Goal: Transaction & Acquisition: Purchase product/service

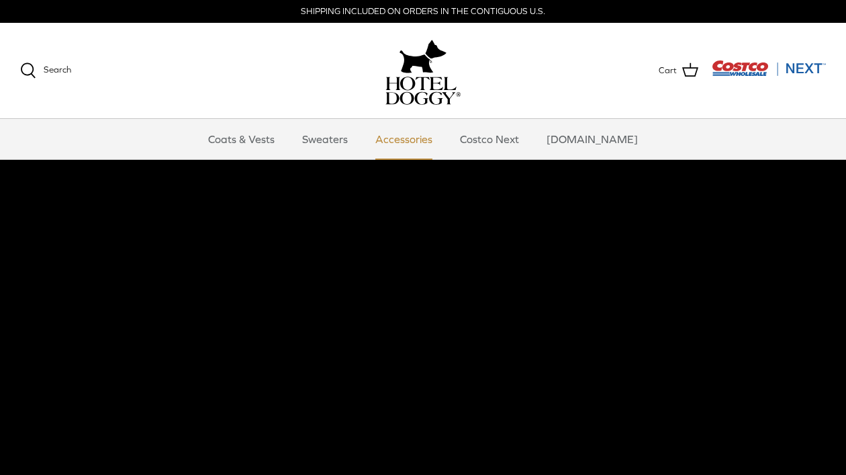
click at [426, 140] on link "Accessories" at bounding box center [403, 139] width 81 height 40
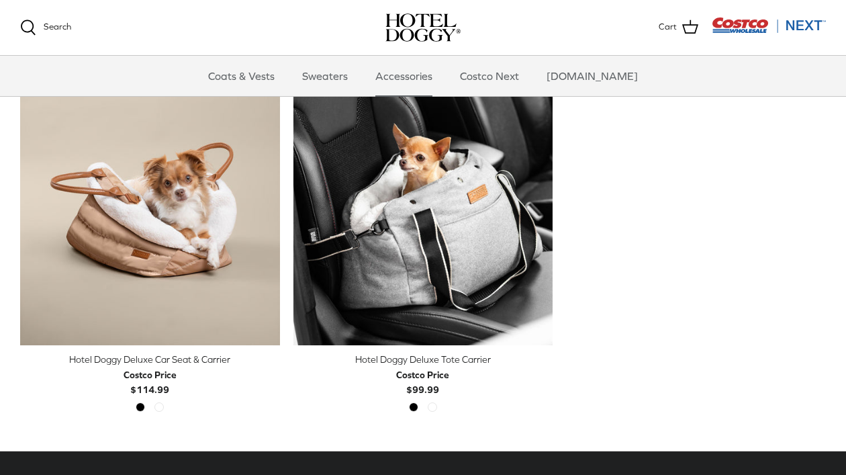
scroll to position [329, 0]
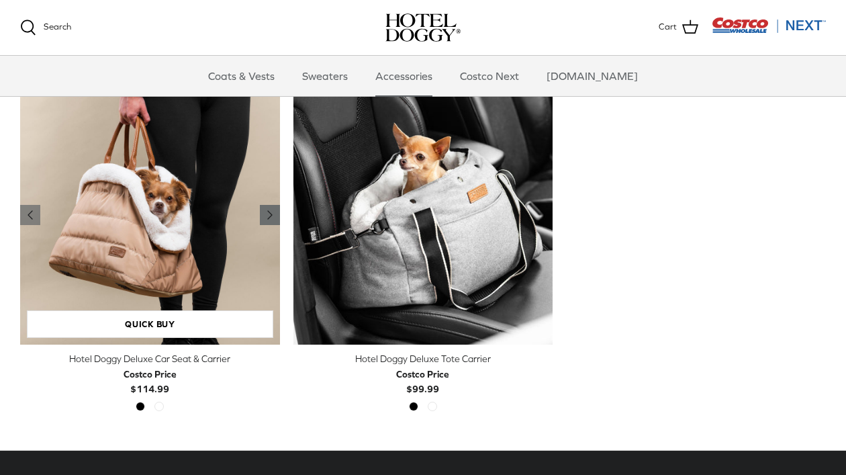
click at [269, 214] on polyline "Previous" at bounding box center [270, 215] width 4 height 8
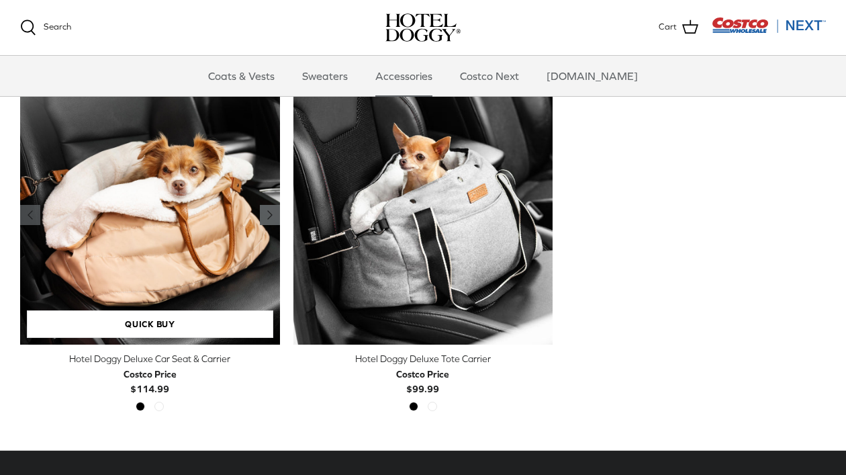
click at [269, 214] on polyline "Previous" at bounding box center [270, 215] width 4 height 8
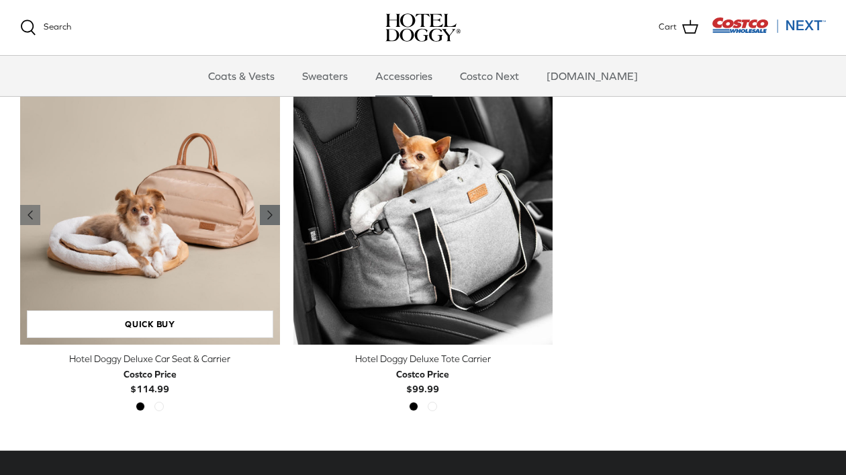
click at [269, 214] on polyline "Previous" at bounding box center [270, 215] width 4 height 8
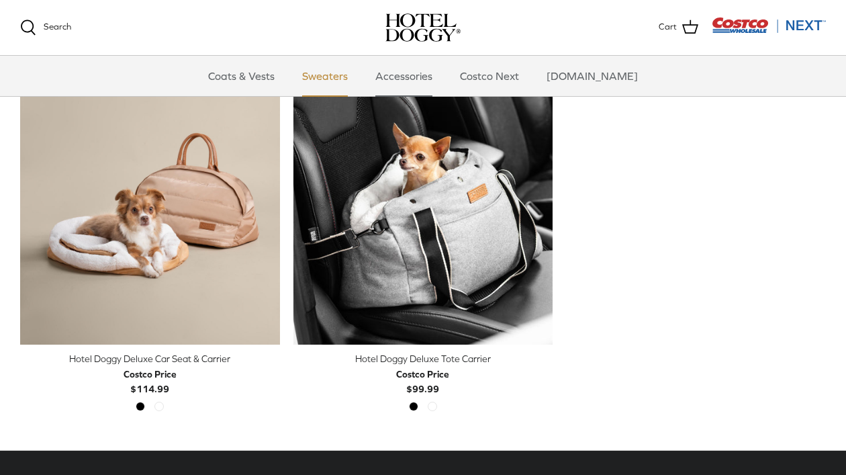
click at [339, 78] on link "Sweaters" at bounding box center [325, 76] width 70 height 40
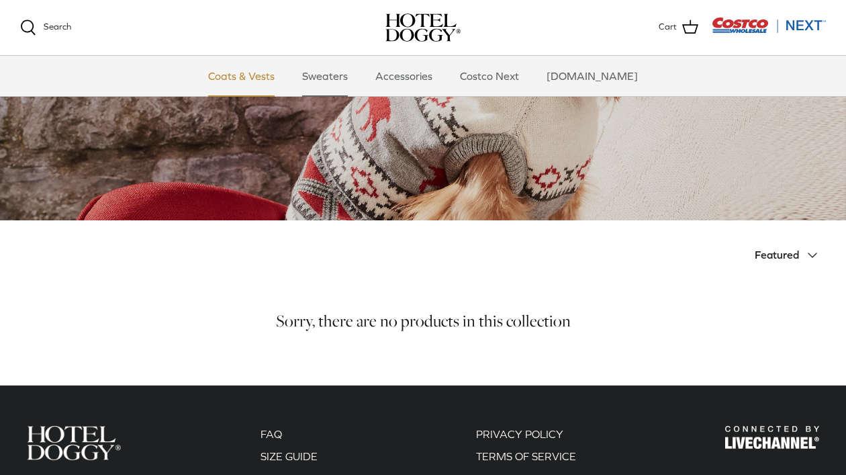
scroll to position [75, 0]
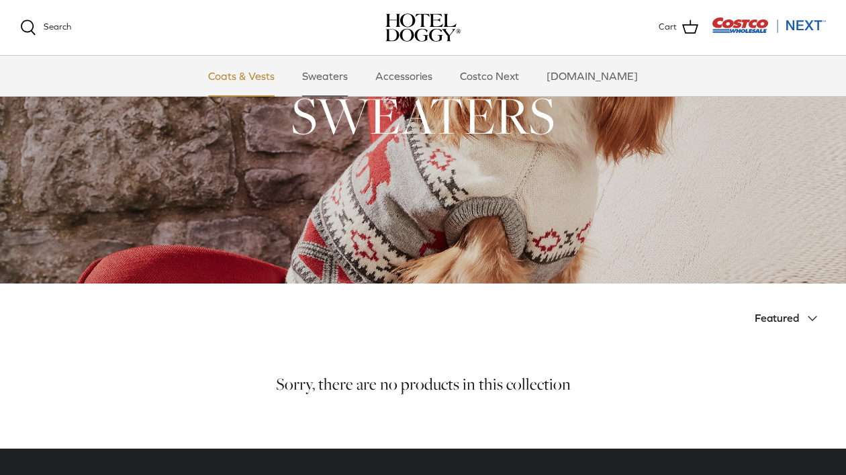
click at [250, 71] on link "Coats & Vests" at bounding box center [241, 76] width 91 height 40
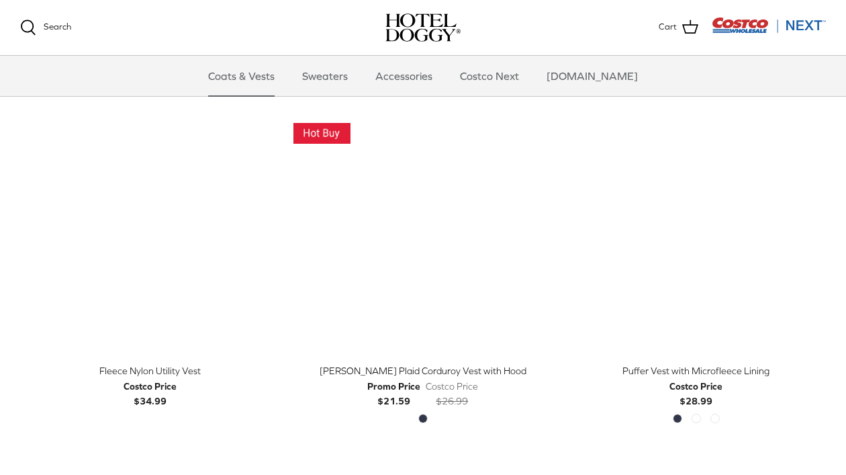
scroll to position [1411, 0]
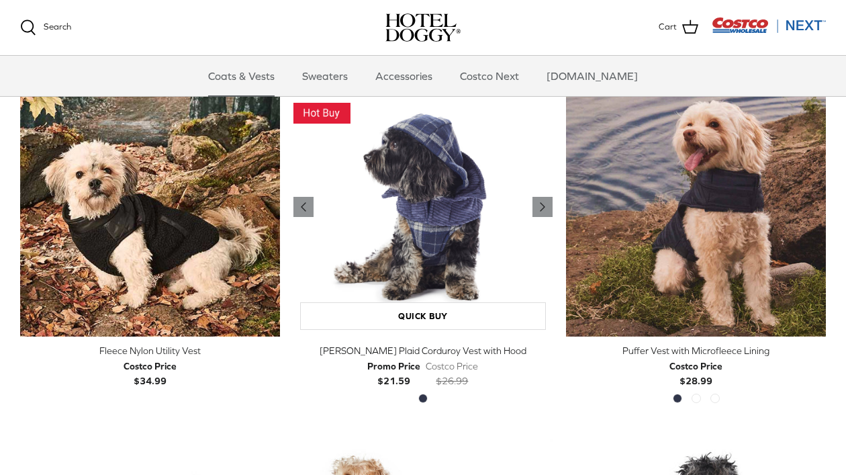
click at [431, 240] on img "Melton Plaid Corduroy Vest with Hood" at bounding box center [423, 207] width 260 height 260
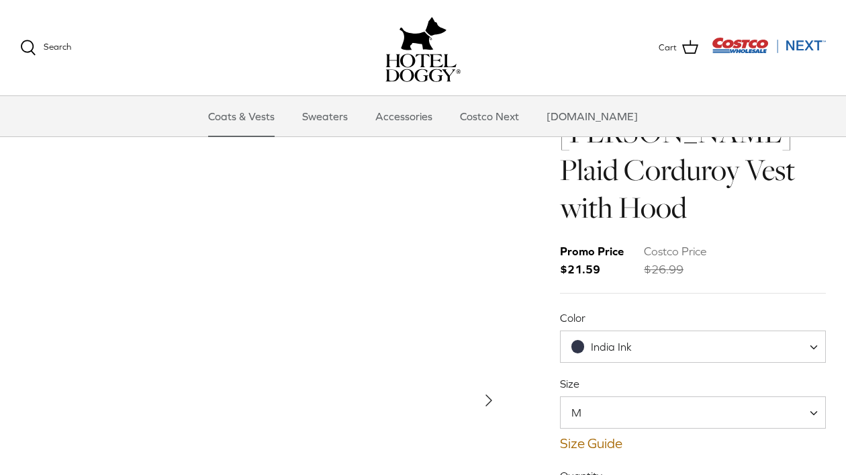
scroll to position [92, 0]
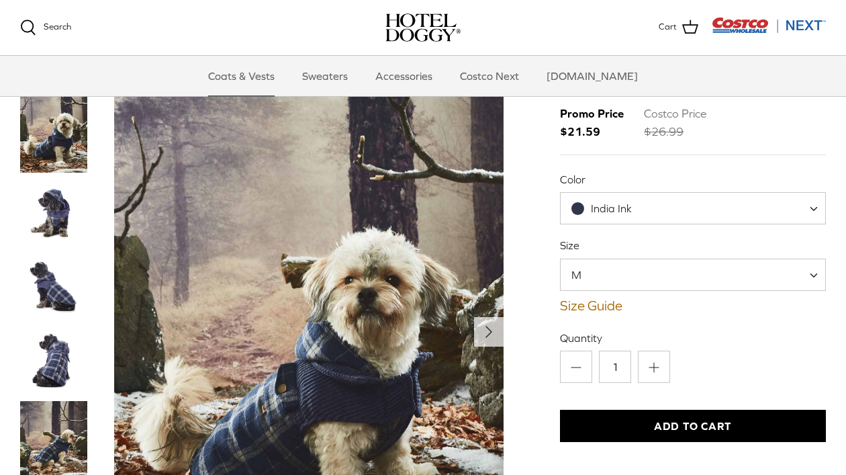
click at [50, 373] on img "Thumbnail Link" at bounding box center [53, 360] width 67 height 67
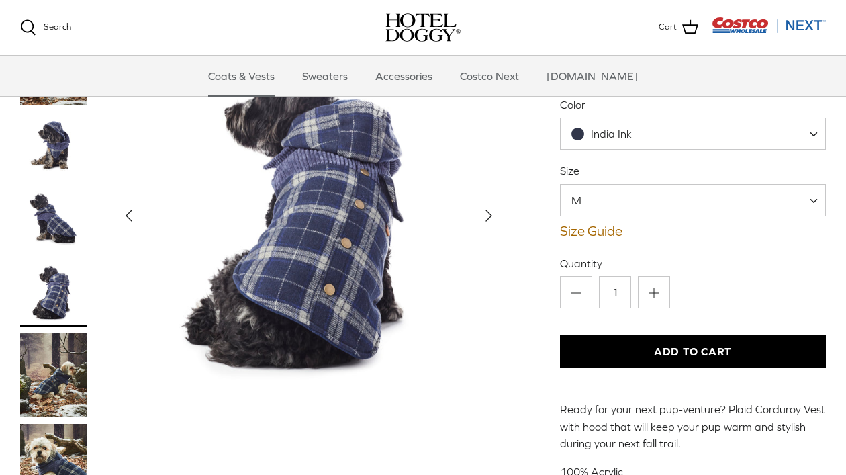
click at [50, 357] on img "Thumbnail Link" at bounding box center [53, 375] width 67 height 84
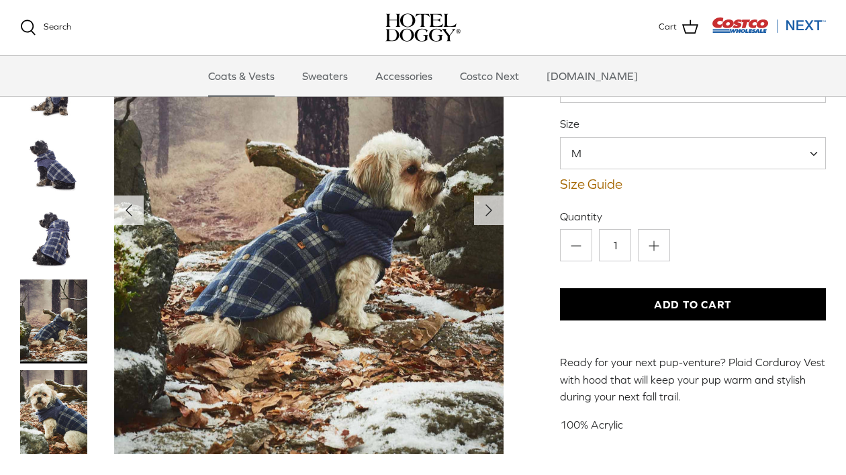
click at [52, 390] on img "Thumbnail Link" at bounding box center [53, 412] width 67 height 84
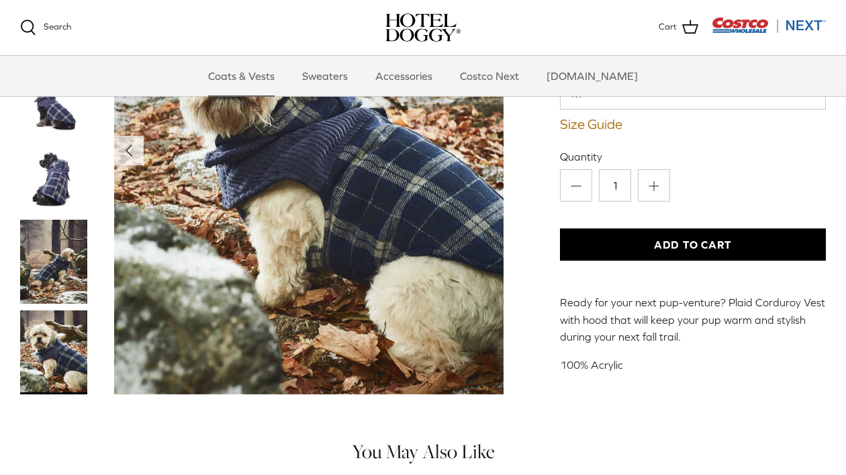
scroll to position [312, 0]
